Goal: Transaction & Acquisition: Download file/media

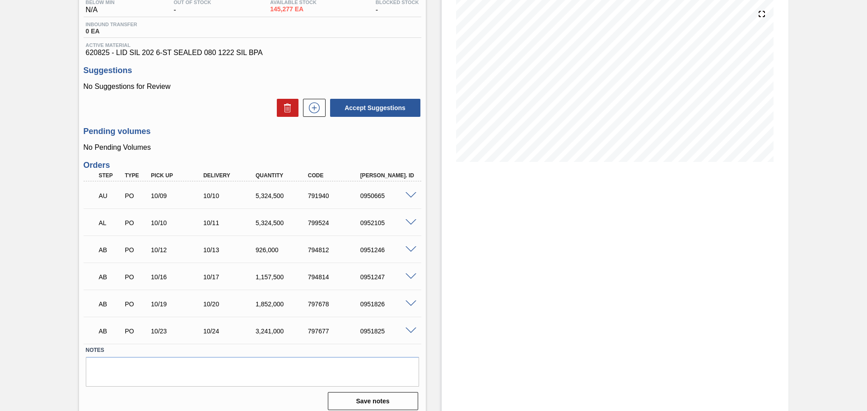
scroll to position [109, 0]
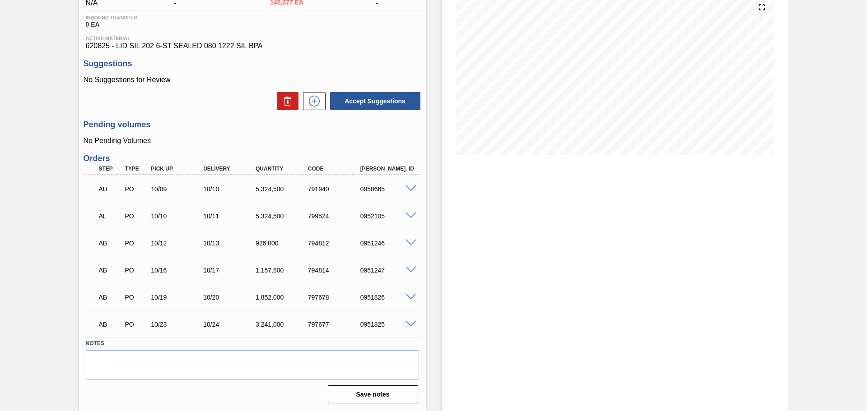
click at [413, 188] on span at bounding box center [410, 188] width 11 height 7
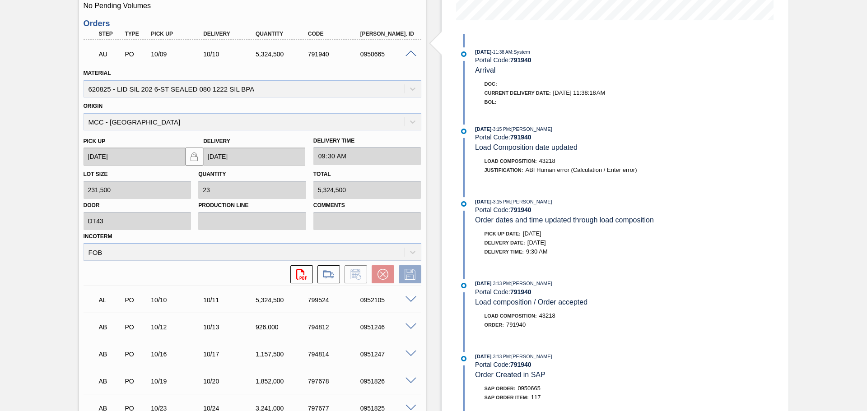
scroll to position [244, 0]
click at [330, 266] on button at bounding box center [328, 274] width 23 height 18
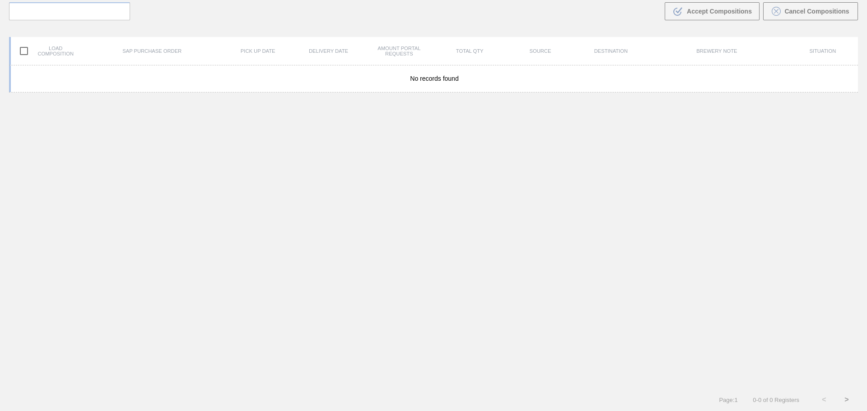
scroll to position [65, 0]
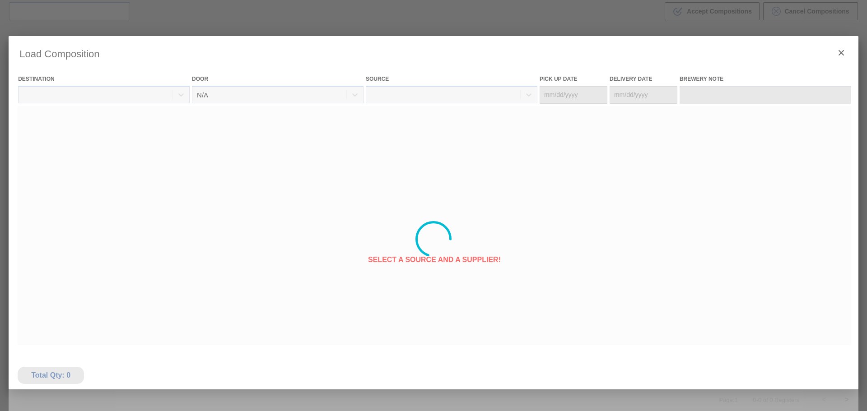
type Date "10/09/2025"
type Date "10/10/2025"
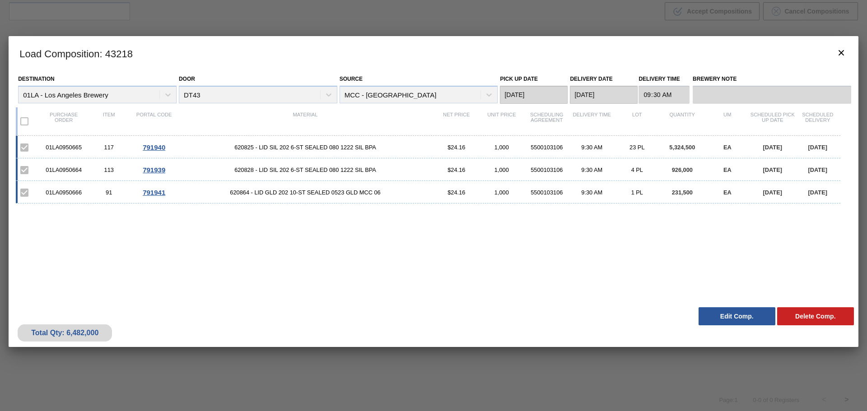
click at [185, 142] on div "01LA0950665 117 791940 620825 - LID SIL 202 6-ST SEALED 080 1222 SIL BPA $24.16…" at bounding box center [428, 147] width 824 height 23
click at [163, 145] on span "791940" at bounding box center [154, 148] width 23 height 8
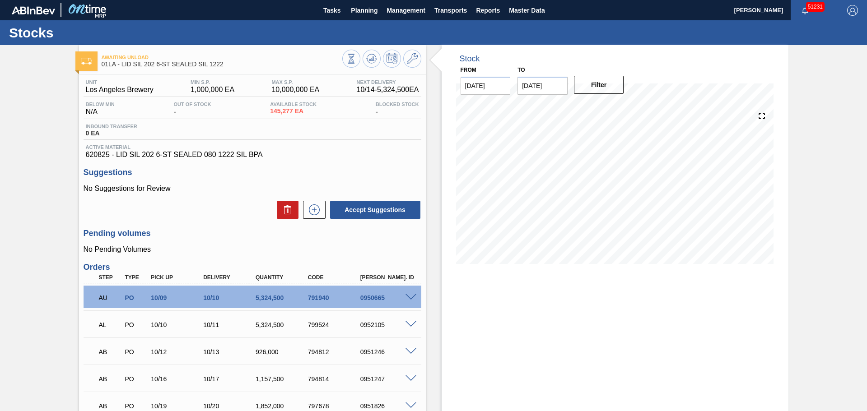
click at [405, 300] on span at bounding box center [410, 297] width 11 height 7
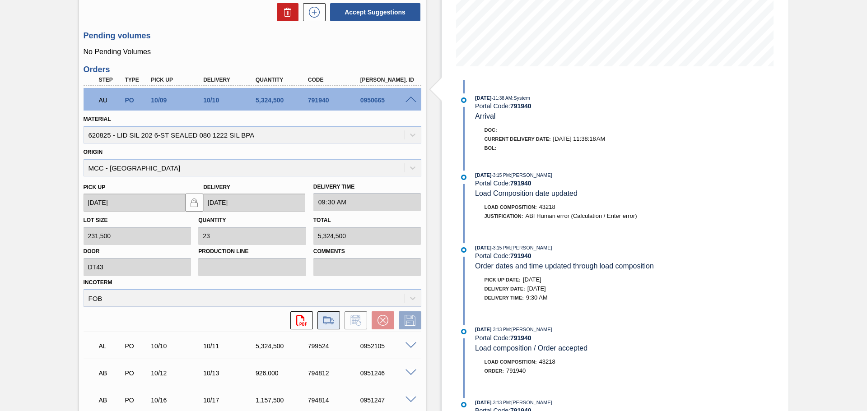
scroll to position [192, 0]
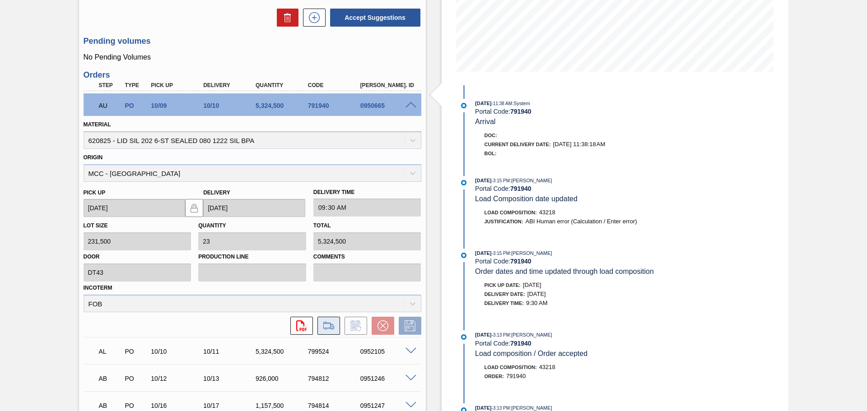
click at [321, 325] on icon at bounding box center [328, 325] width 14 height 11
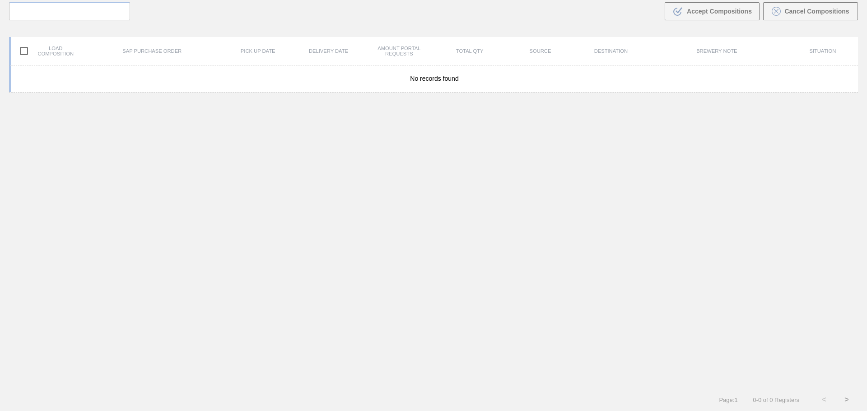
scroll to position [65, 0]
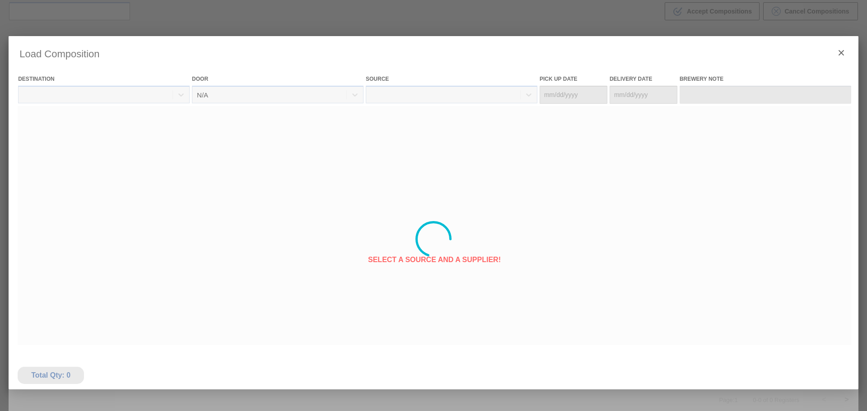
type Date "10/09/2025"
type Date "10/10/2025"
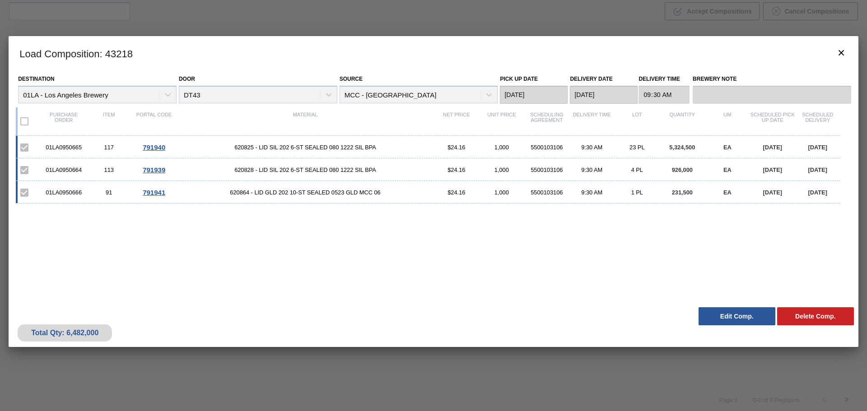
click at [61, 195] on div "01LA0950666" at bounding box center [63, 192] width 45 height 7
click at [803, 323] on button "Delete Comp." at bounding box center [815, 316] width 77 height 18
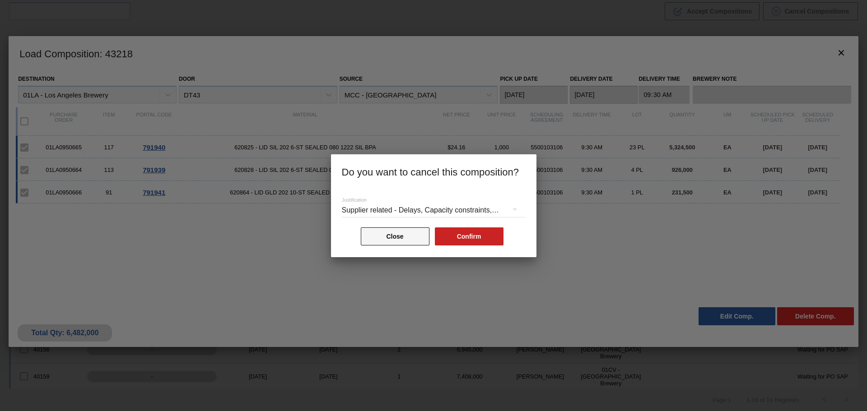
click at [411, 244] on button "Close" at bounding box center [395, 236] width 69 height 18
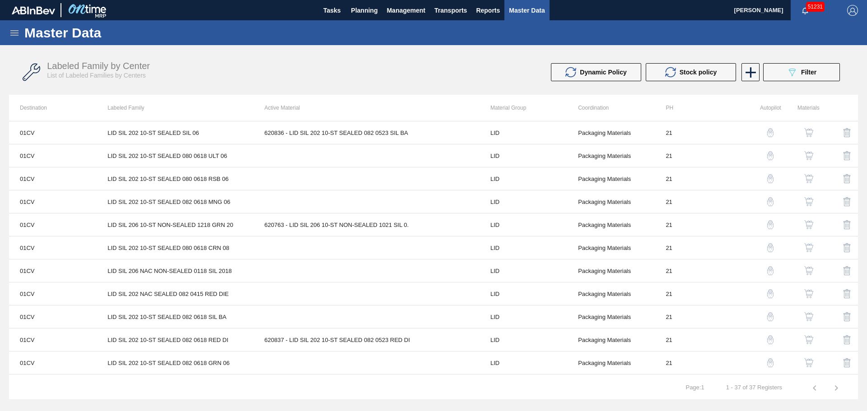
scroll to position [596, 0]
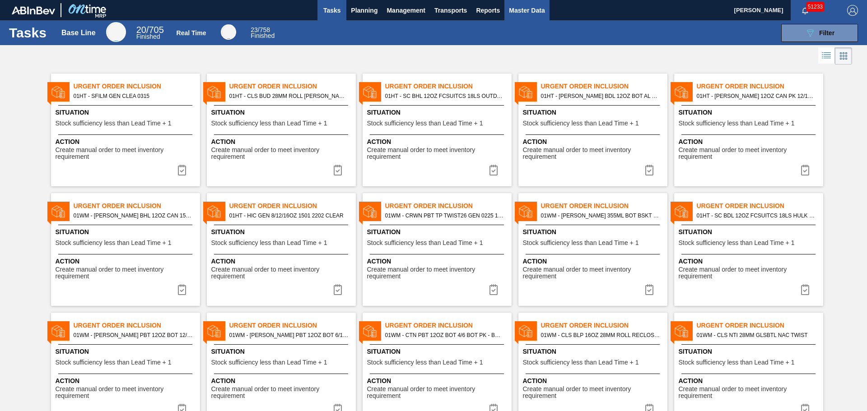
click at [508, 16] on button "Master Data" at bounding box center [526, 10] width 45 height 20
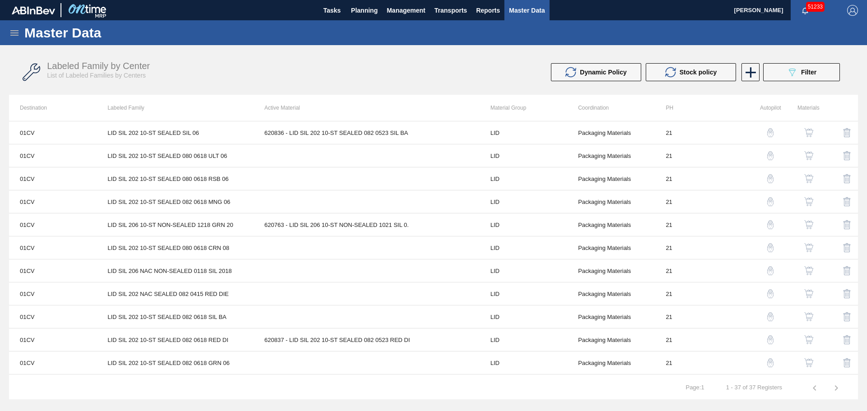
click at [12, 36] on icon at bounding box center [14, 33] width 11 height 11
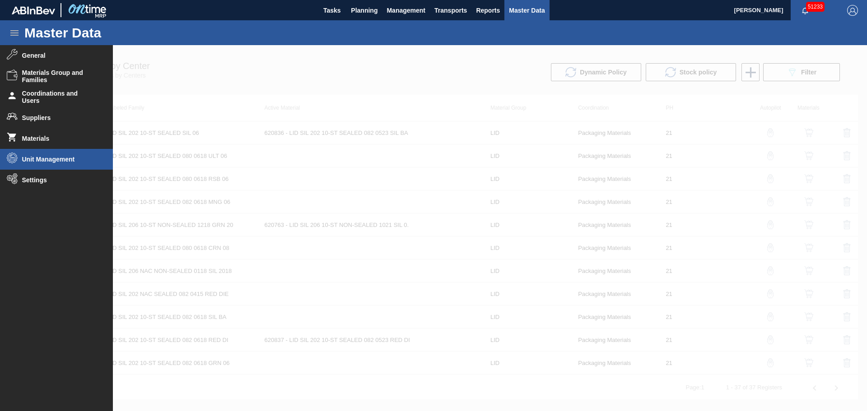
click at [46, 164] on li "Unit Management" at bounding box center [56, 159] width 113 height 21
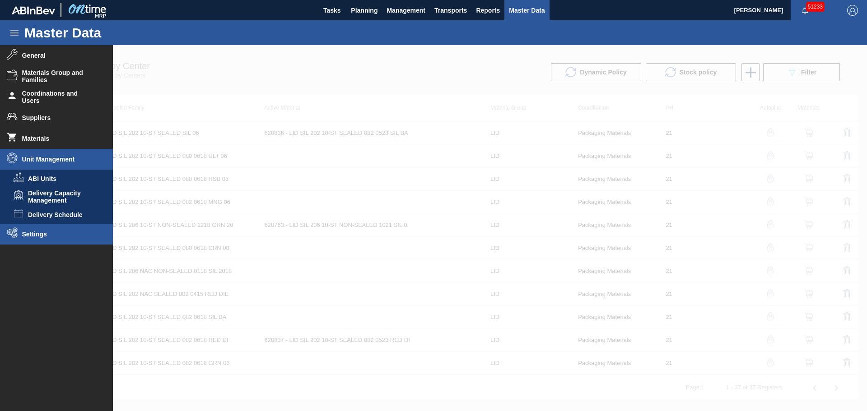
click at [35, 242] on li "Settings" at bounding box center [56, 234] width 113 height 21
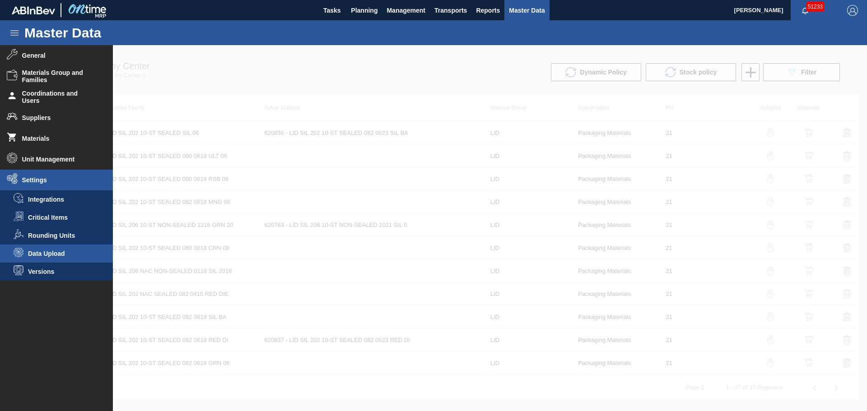
click at [42, 252] on span "Data Upload" at bounding box center [63, 253] width 70 height 7
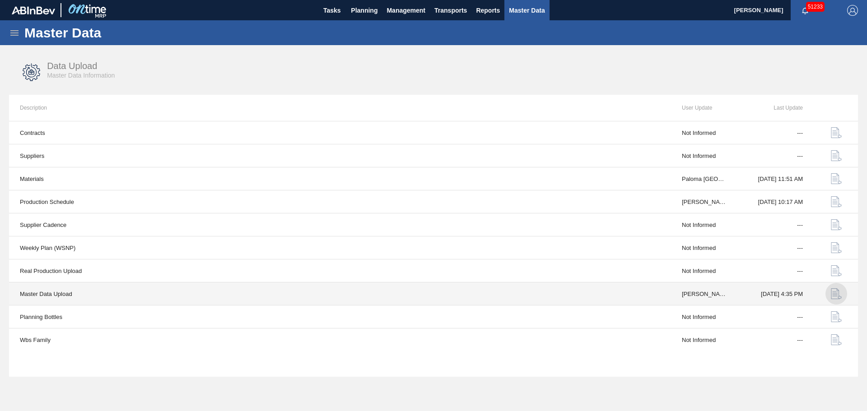
click at [834, 295] on img "button" at bounding box center [835, 293] width 11 height 11
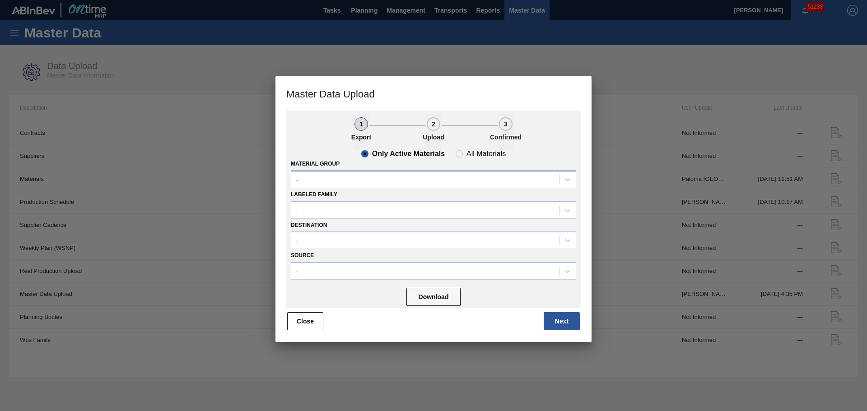
click at [353, 176] on div "-" at bounding box center [425, 179] width 268 height 13
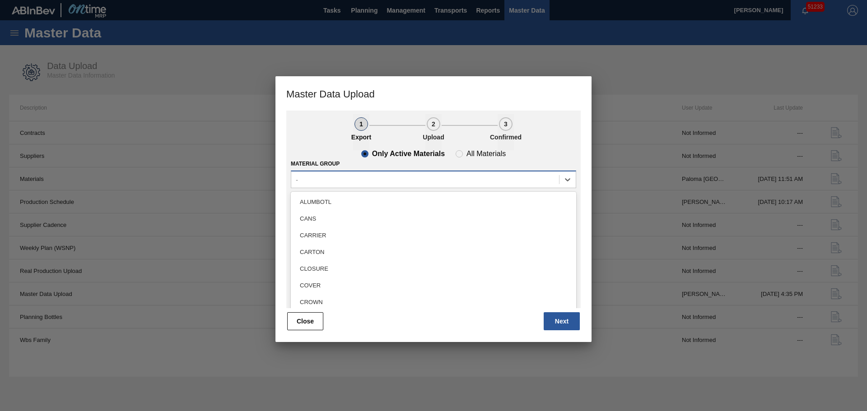
click at [352, 176] on div "-" at bounding box center [425, 179] width 268 height 13
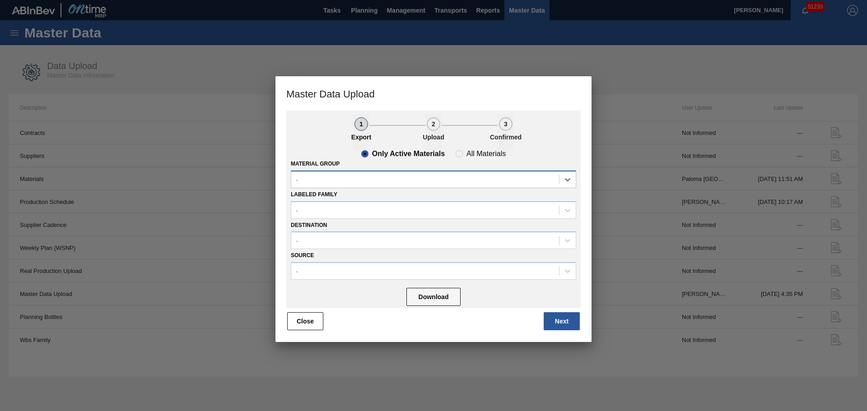
click at [349, 181] on div "-" at bounding box center [425, 179] width 268 height 13
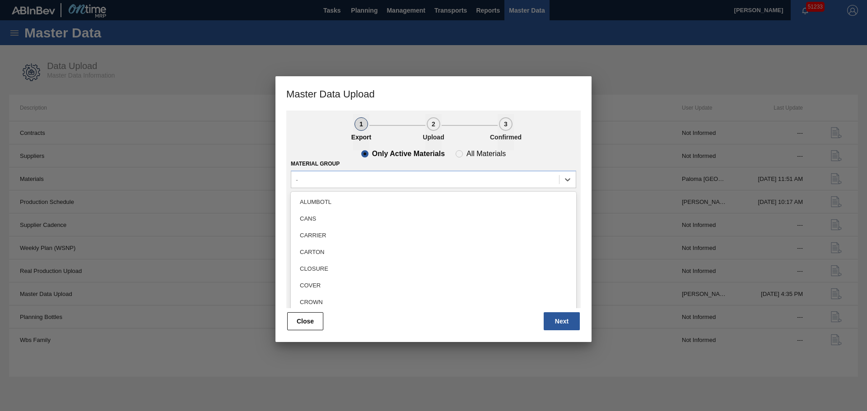
click at [315, 217] on div "CANS" at bounding box center [433, 218] width 285 height 17
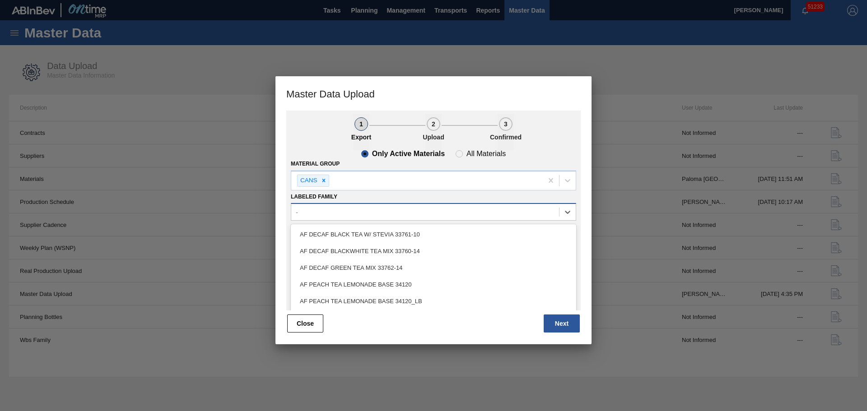
click at [311, 212] on div "-" at bounding box center [425, 212] width 268 height 13
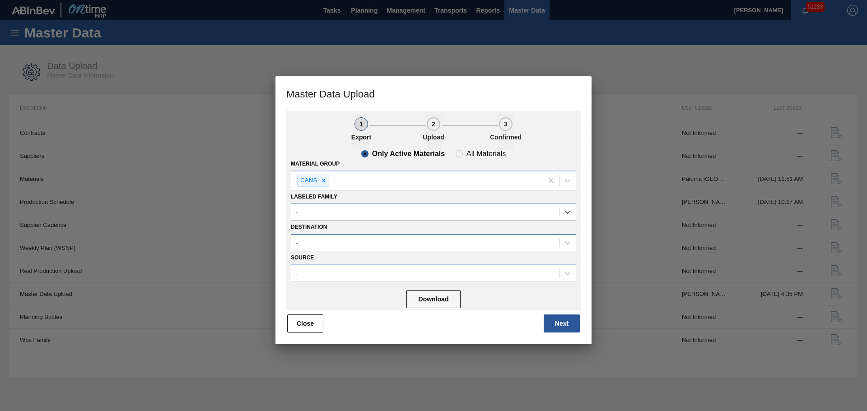
click at [306, 236] on div "-" at bounding box center [425, 242] width 268 height 13
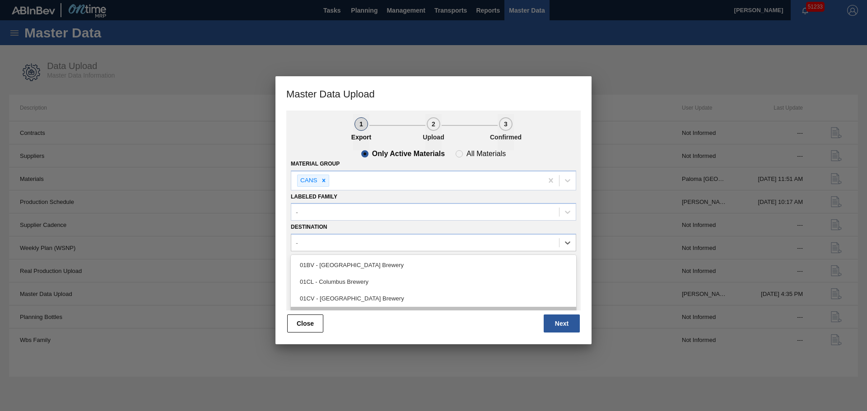
scroll to position [45, 0]
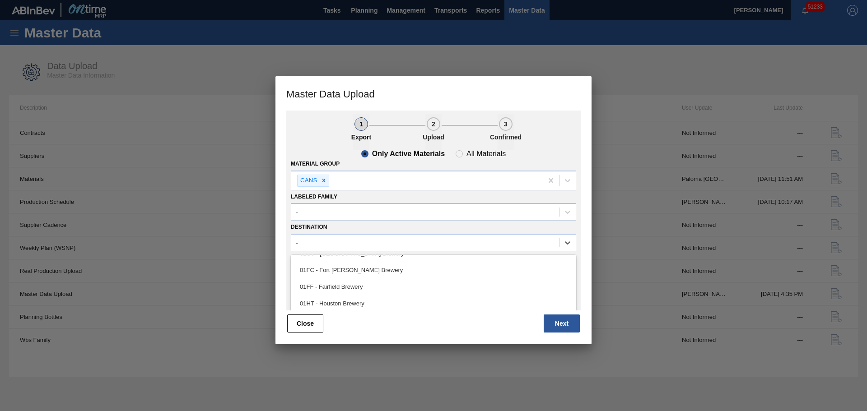
click at [334, 306] on div "01HT - Houston Brewery" at bounding box center [433, 303] width 285 height 17
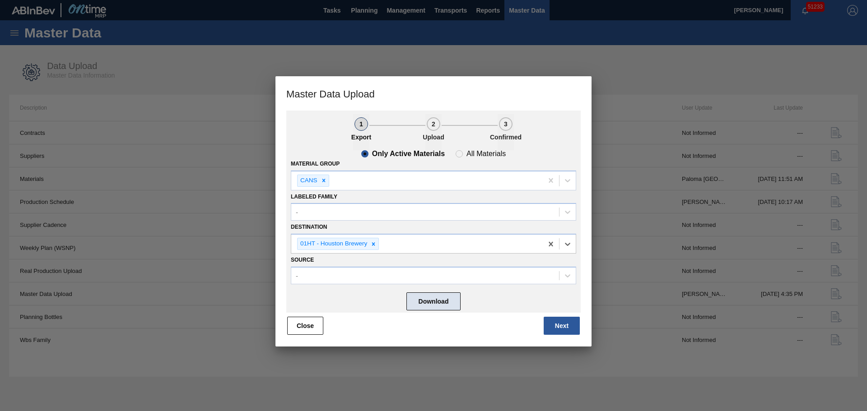
click at [431, 301] on button "Download" at bounding box center [433, 301] width 54 height 18
